Goal: Information Seeking & Learning: Learn about a topic

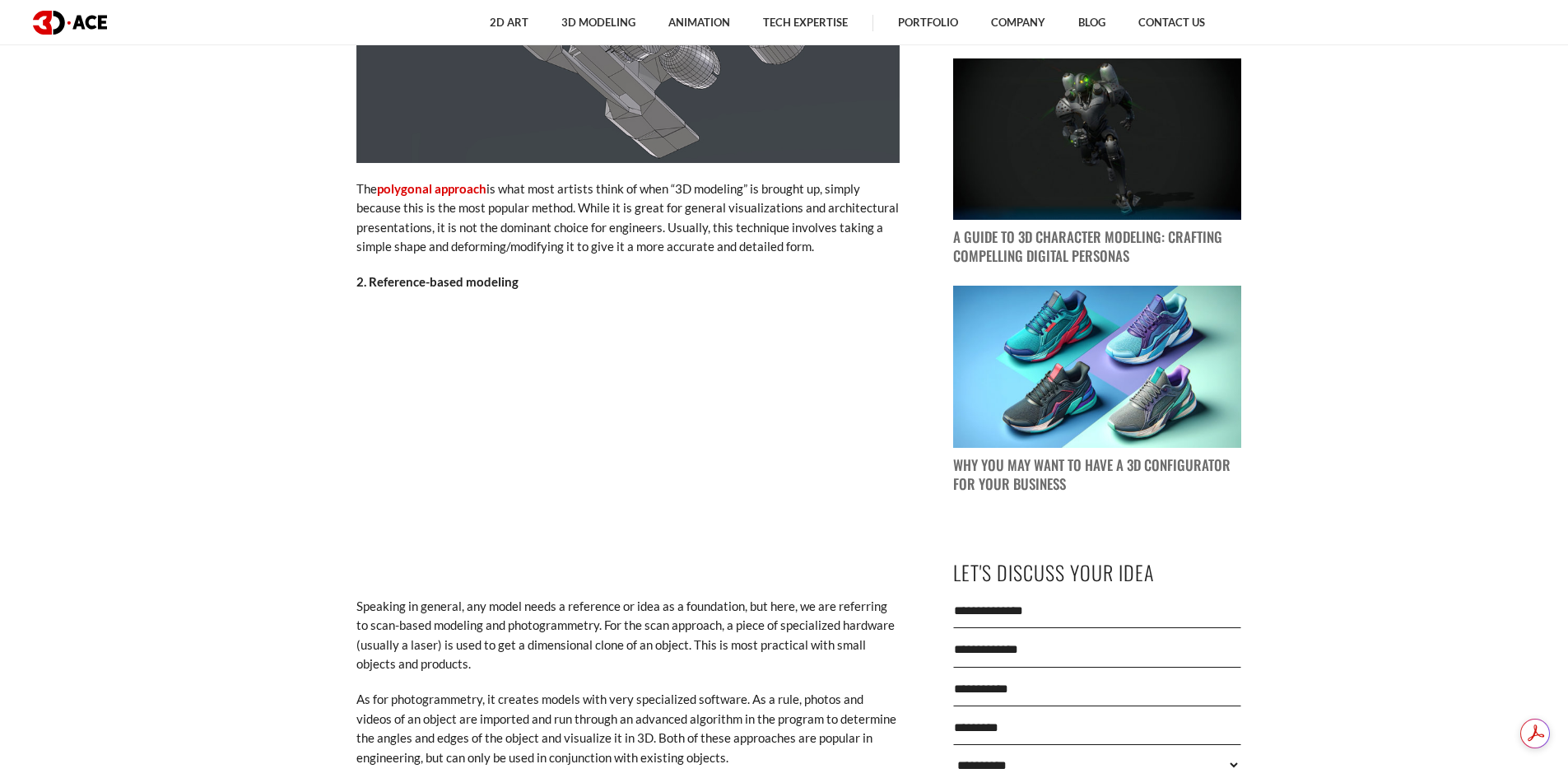
scroll to position [1482, 0]
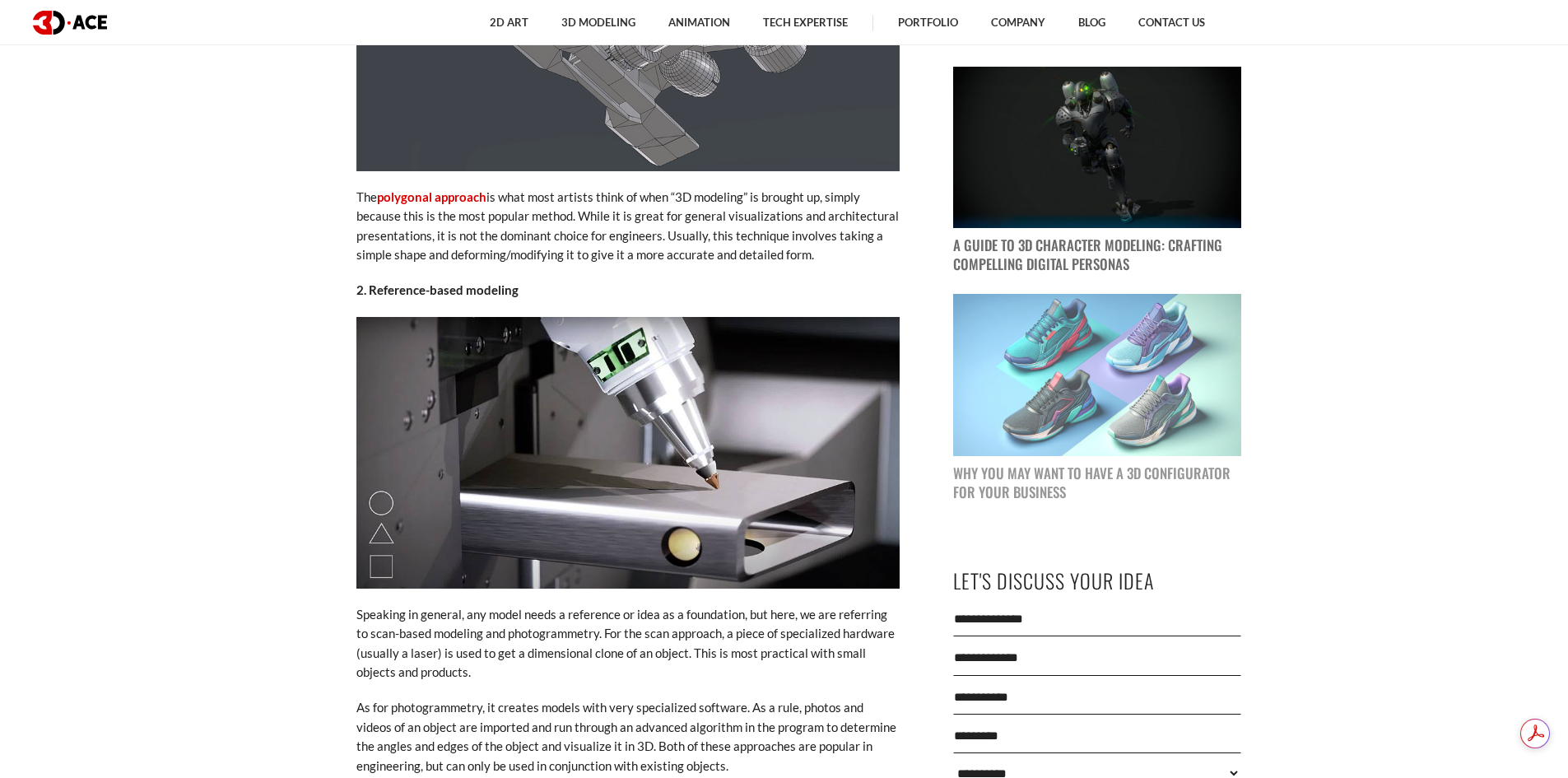
click at [1068, 409] on img at bounding box center [1096, 375] width 288 height 163
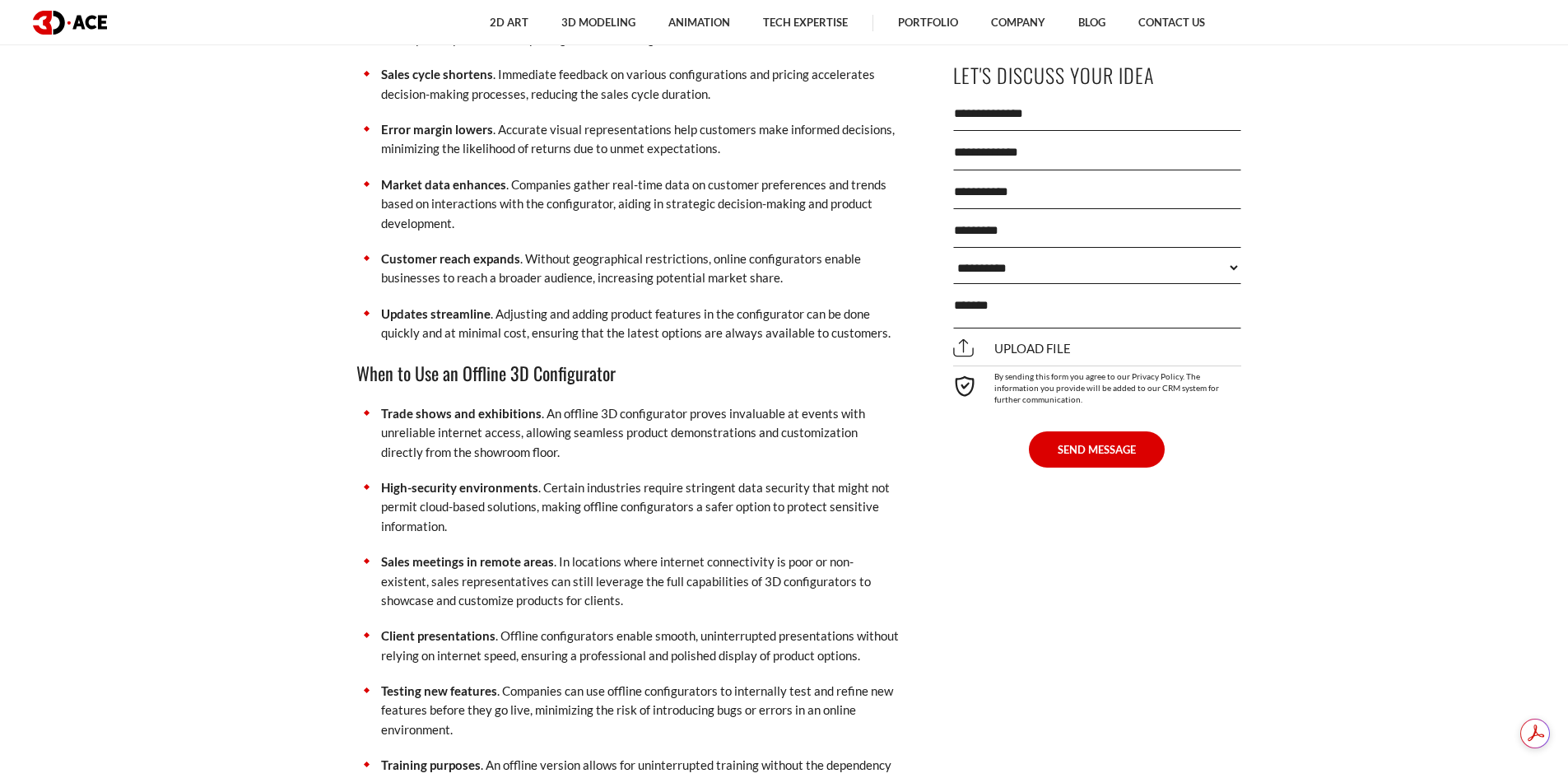
scroll to position [4774, 0]
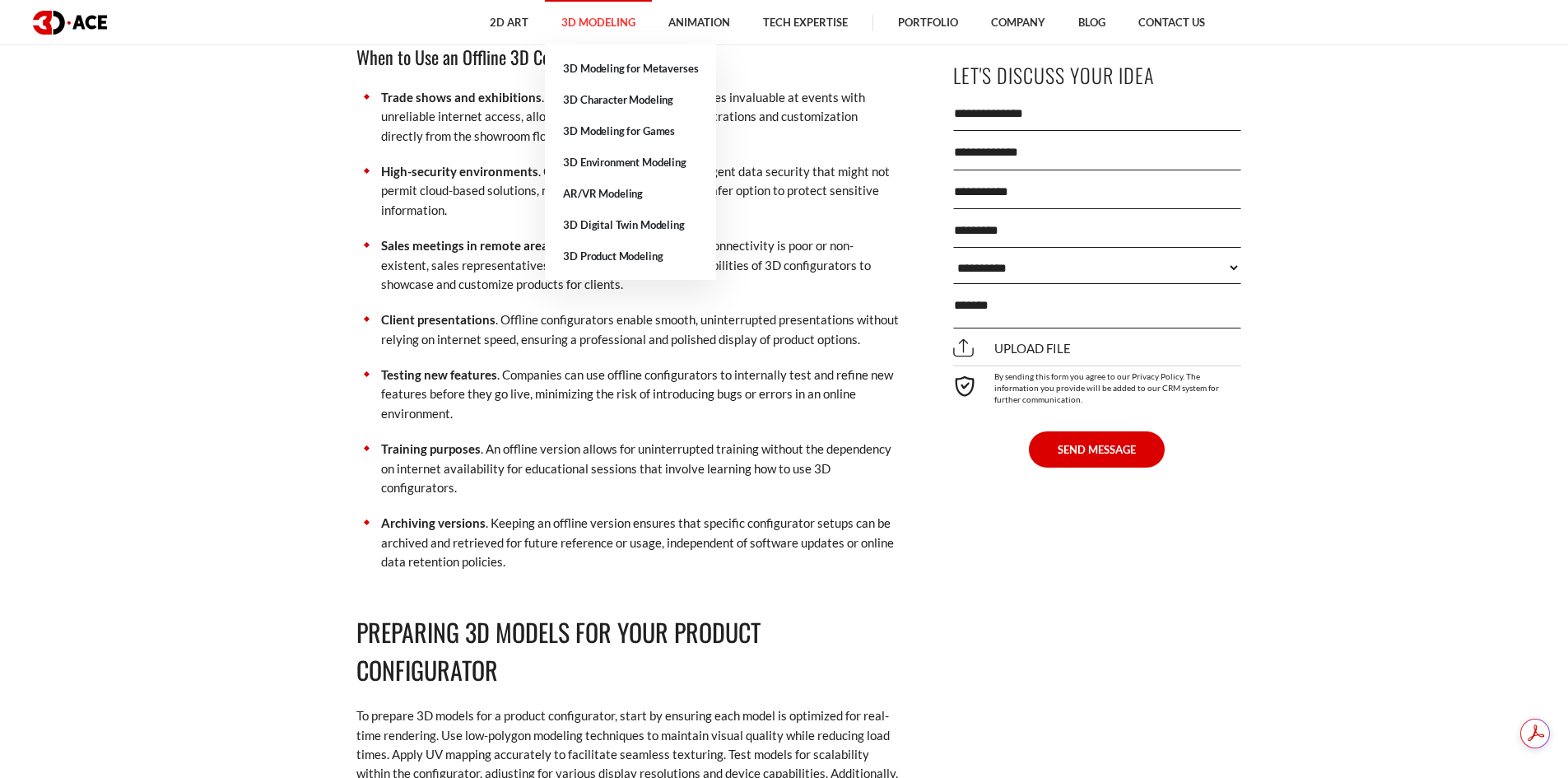
click at [611, 23] on link "3D Modeling" at bounding box center [598, 23] width 107 height 45
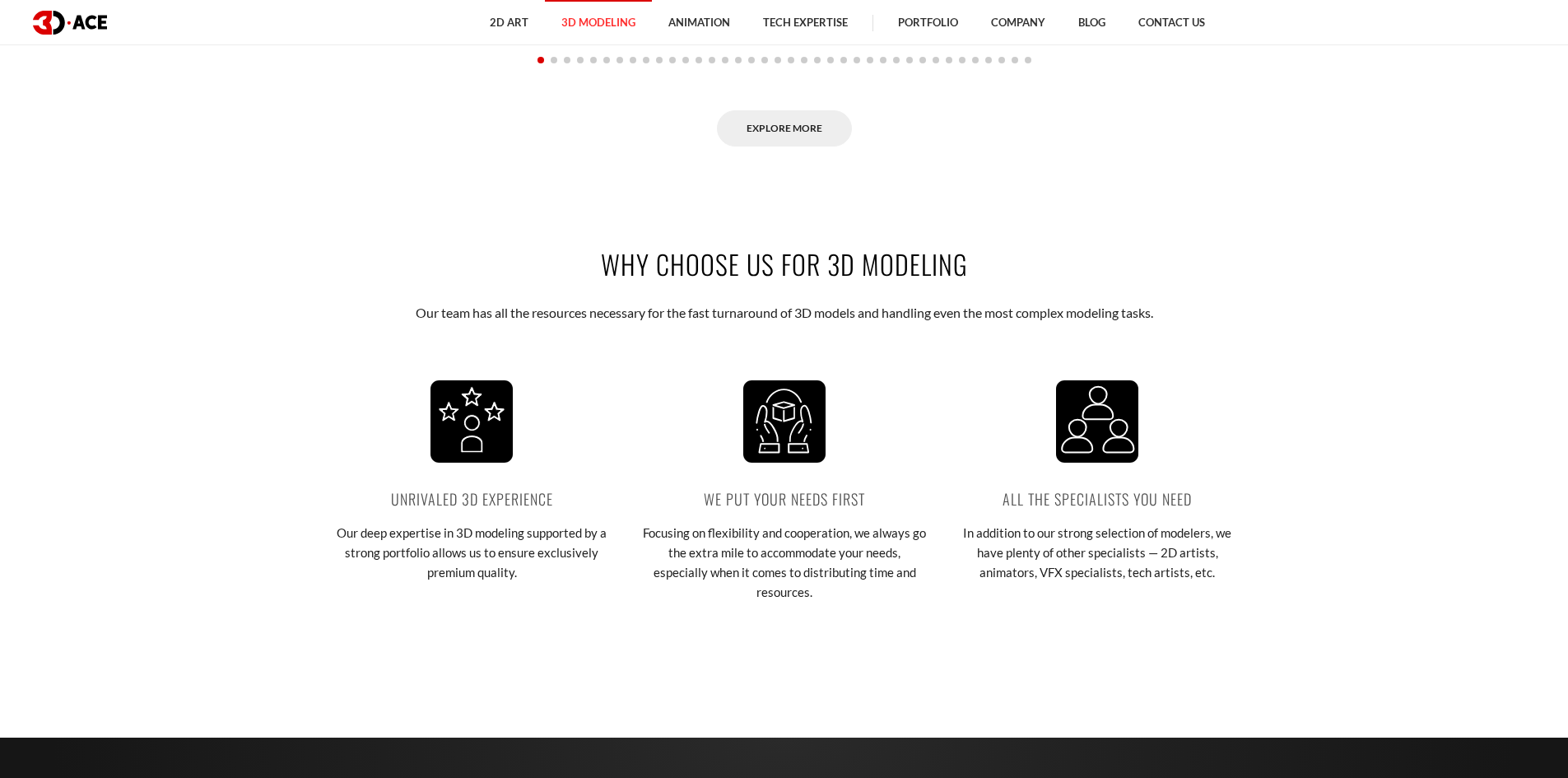
scroll to position [2634, 0]
